Goal: Task Accomplishment & Management: Use online tool/utility

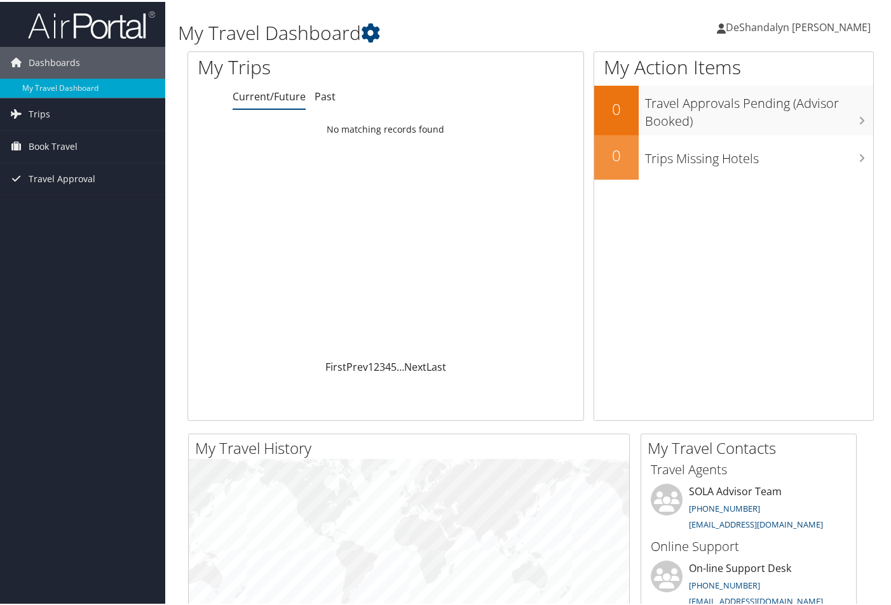
click at [818, 25] on span "DeShandalyn [PERSON_NAME]" at bounding box center [797, 25] width 145 height 14
click at [66, 86] on link "My Travel Dashboard" at bounding box center [82, 86] width 165 height 19
click at [53, 149] on span "Book Travel" at bounding box center [53, 145] width 49 height 32
click at [67, 192] on link "Book/Manage Online Trips" at bounding box center [82, 189] width 165 height 19
